Goal: Navigation & Orientation: Go to known website

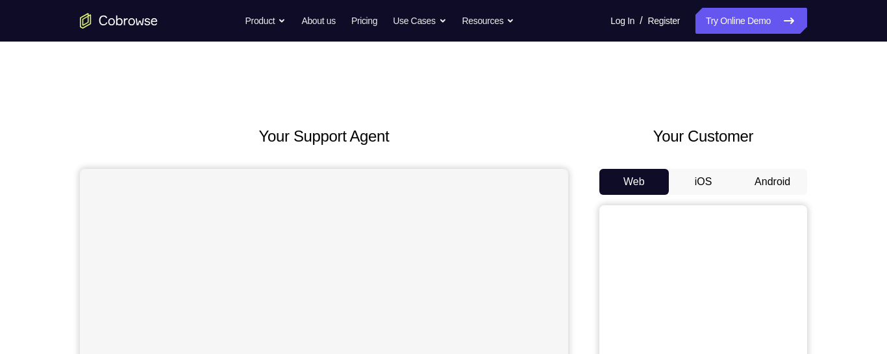
click at [764, 177] on button "Android" at bounding box center [772, 182] width 69 height 26
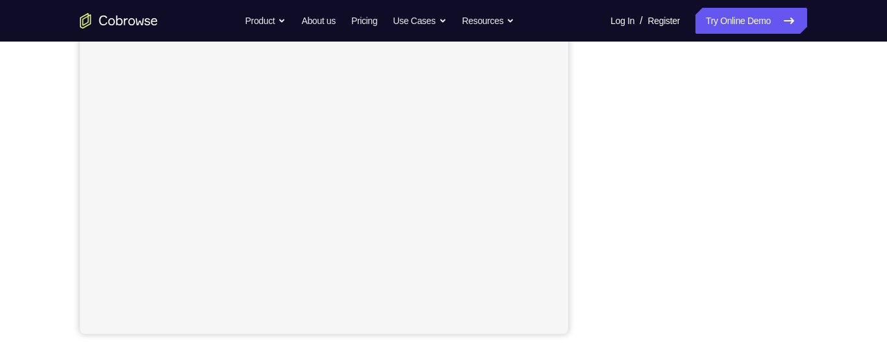
scroll to position [269, 0]
click at [809, 95] on div "Your Support Agent Your Customer Web iOS Android Next Steps We’d be happy to gi…" at bounding box center [443, 200] width 831 height 856
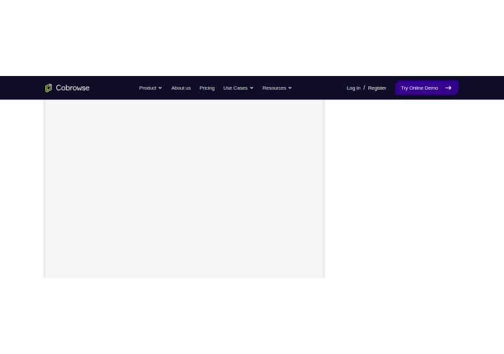
scroll to position [178, 0]
